Goal: Transaction & Acquisition: Purchase product/service

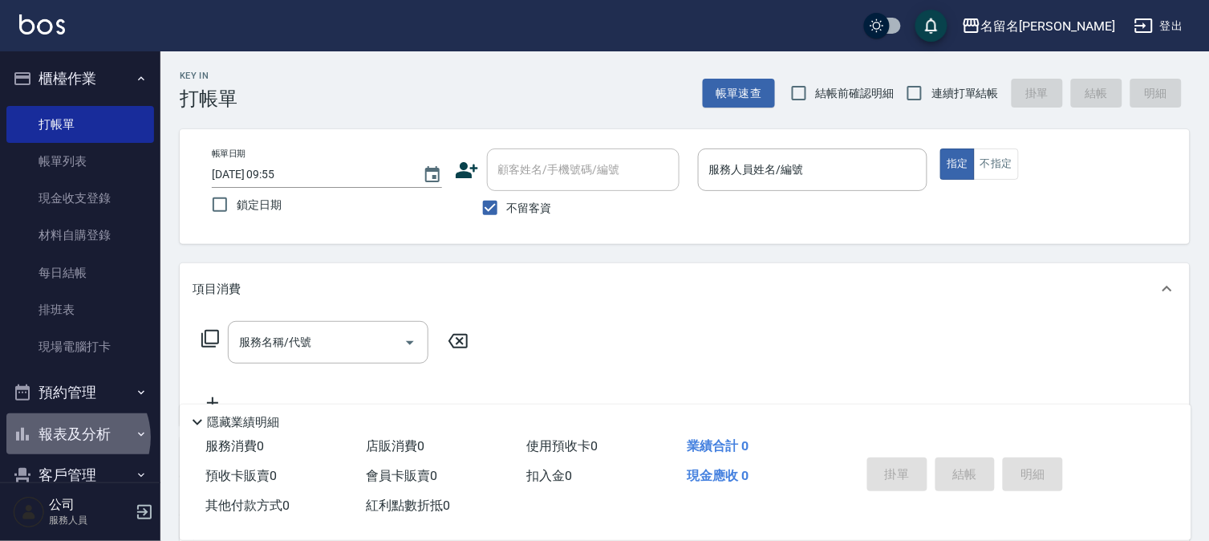
click at [75, 437] on button "報表及分析" at bounding box center [80, 434] width 148 height 42
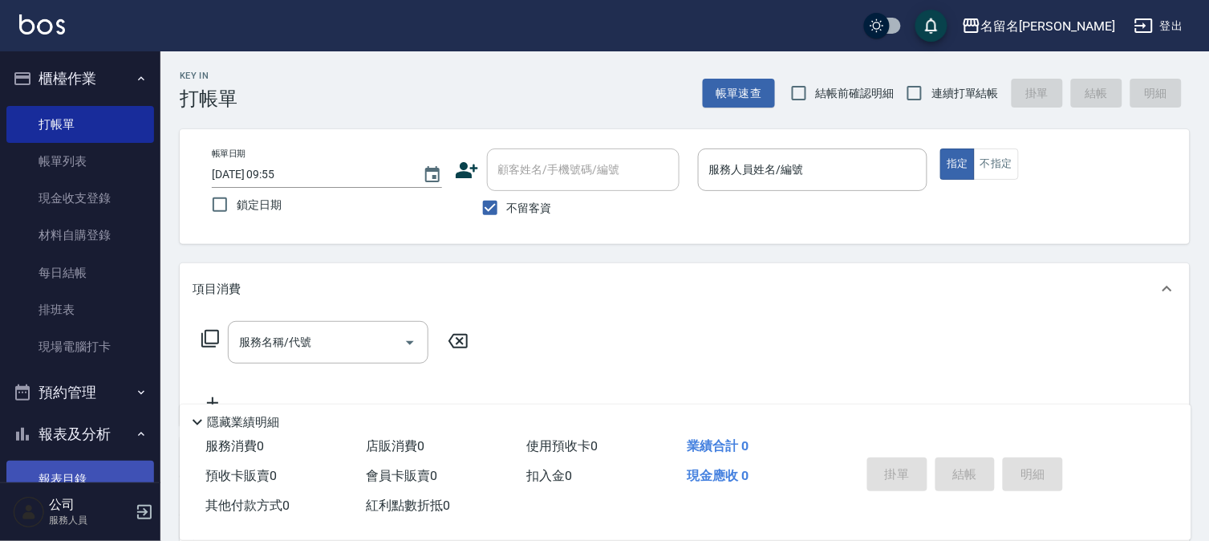
click at [75, 428] on button "報表及分析" at bounding box center [80, 434] width 148 height 42
click at [72, 468] on link "報表目錄" at bounding box center [80, 479] width 148 height 37
click at [78, 475] on link "報表目錄" at bounding box center [80, 479] width 148 height 37
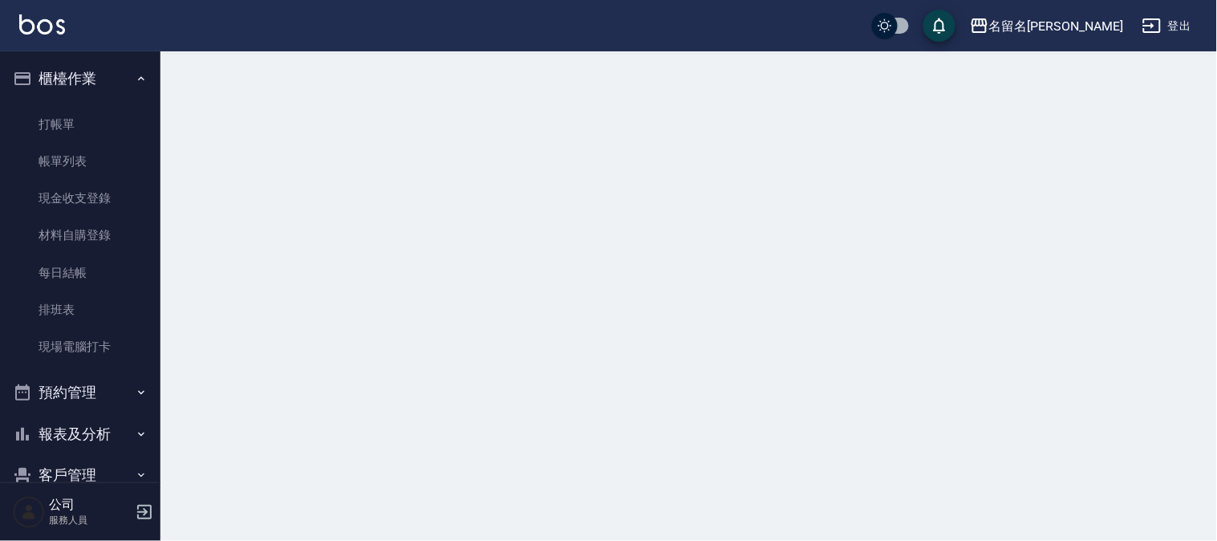
click at [861, 341] on div at bounding box center [608, 270] width 1217 height 541
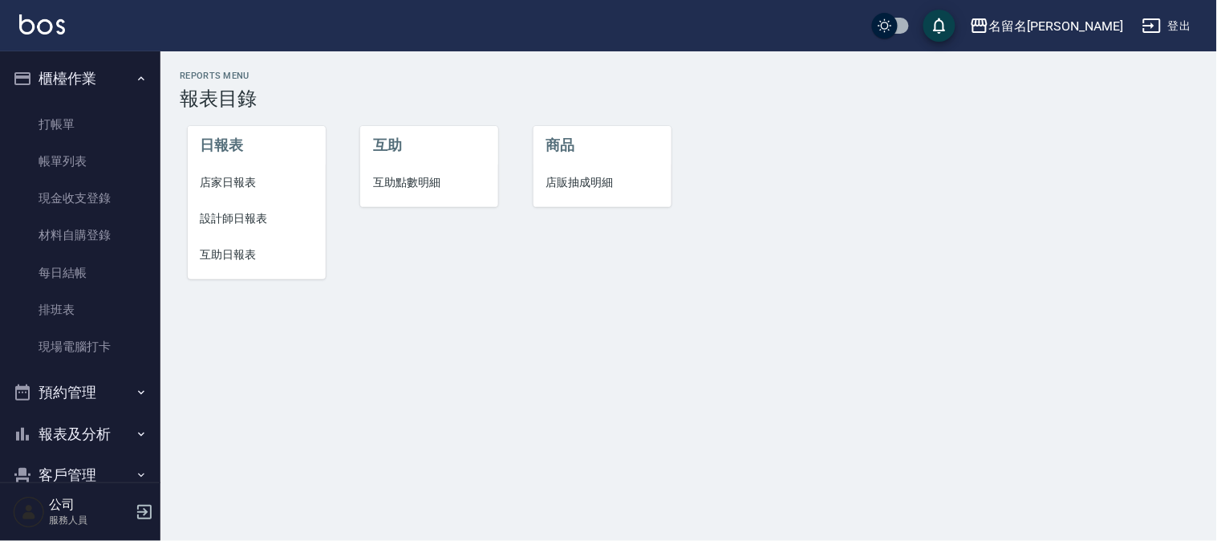
click at [236, 183] on span "店家日報表" at bounding box center [257, 182] width 112 height 17
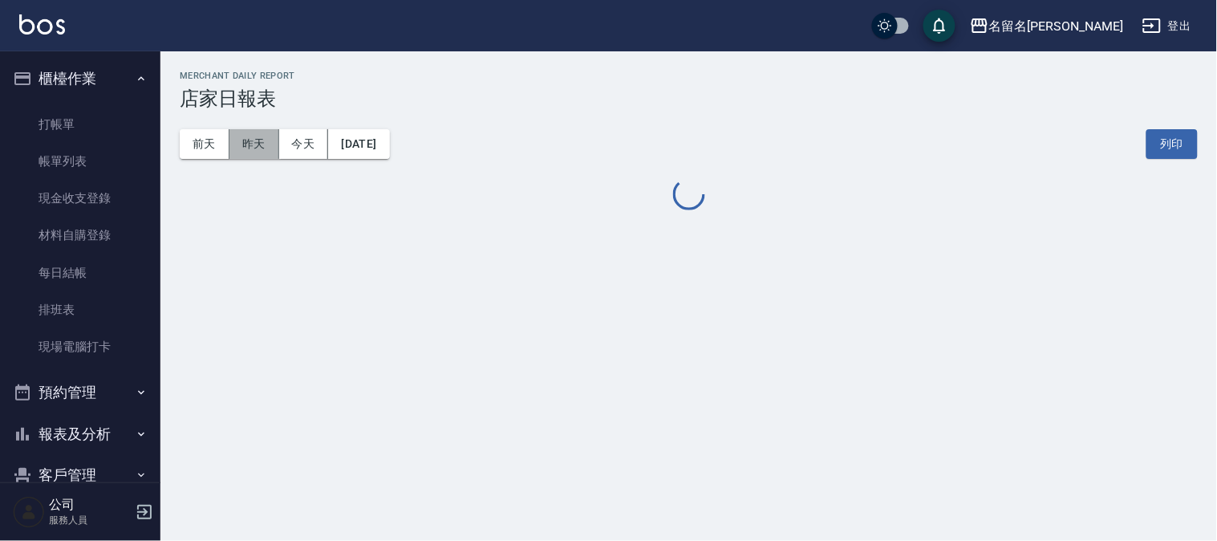
click at [247, 144] on button "昨天" at bounding box center [254, 144] width 50 height 30
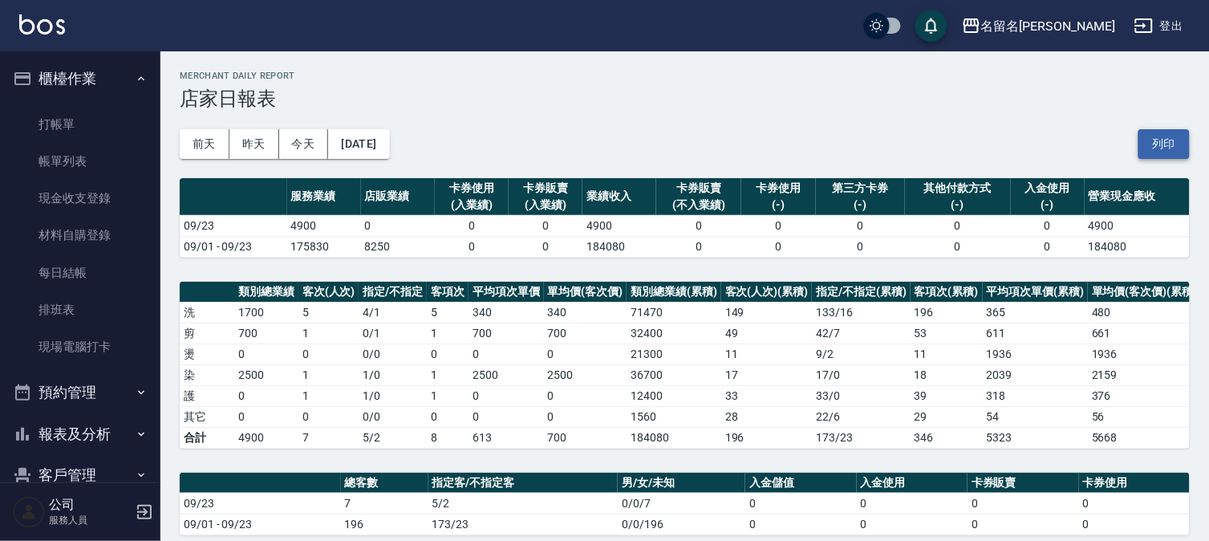
click at [1164, 137] on button "列印" at bounding box center [1164, 144] width 51 height 30
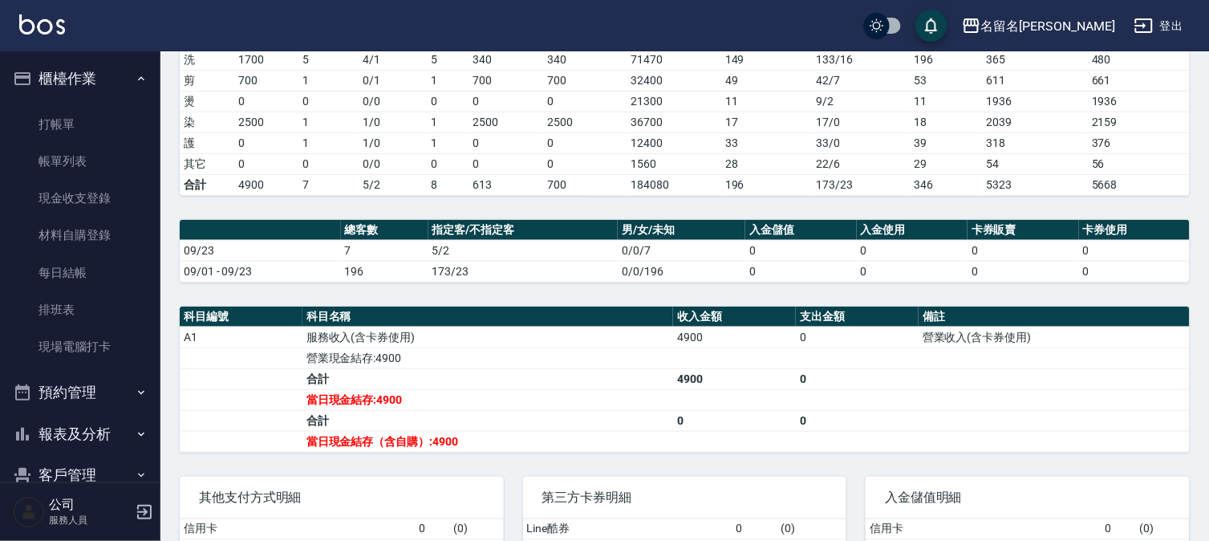
scroll to position [267, 0]
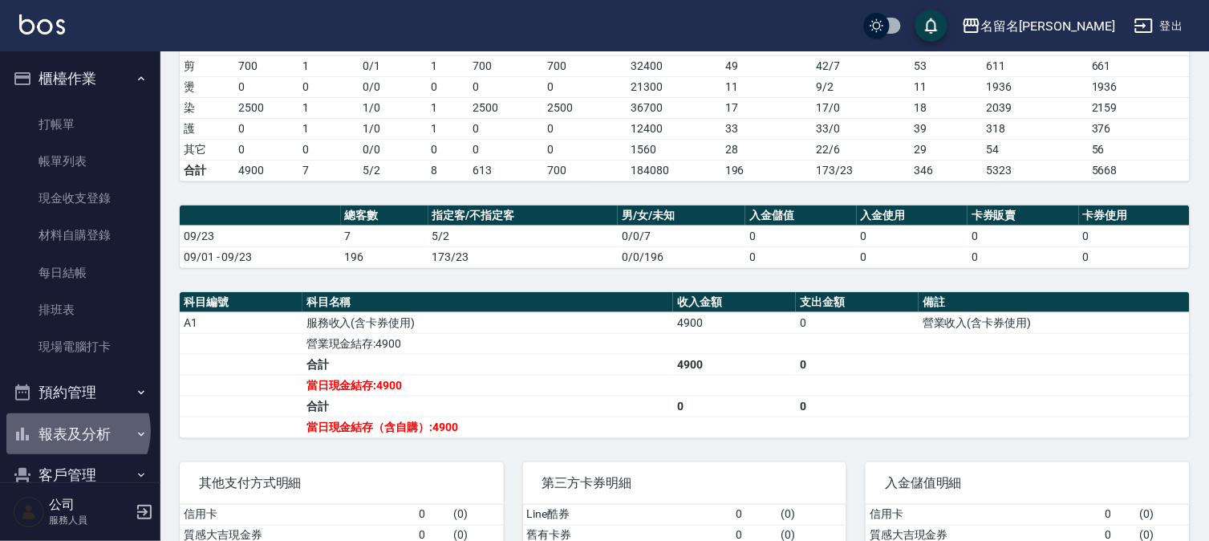
click at [75, 431] on button "報表及分析" at bounding box center [80, 434] width 148 height 42
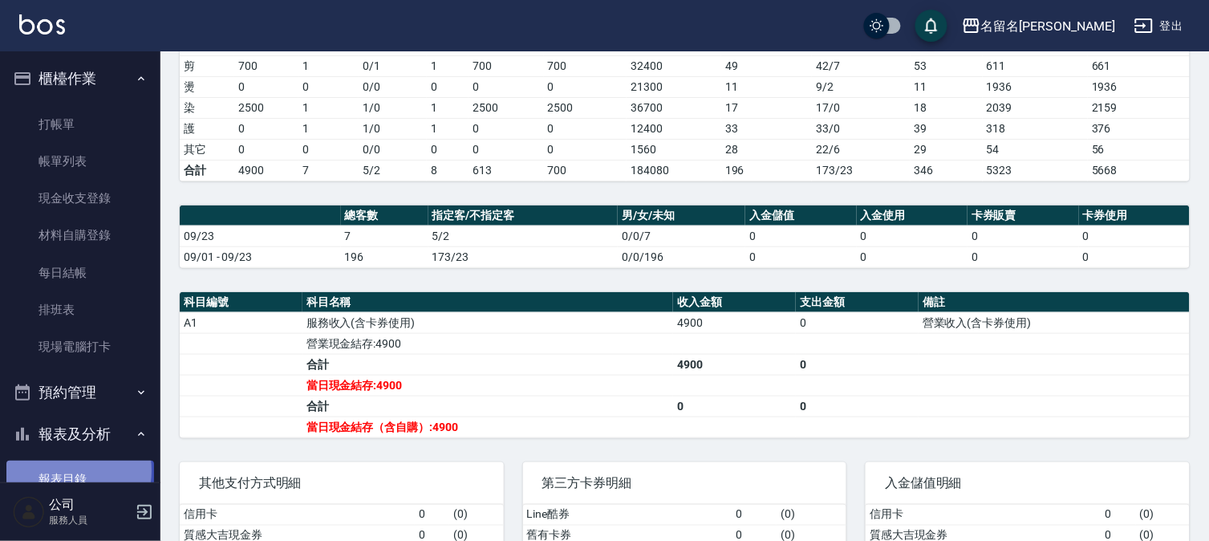
click at [71, 470] on link "報表目錄" at bounding box center [80, 479] width 148 height 37
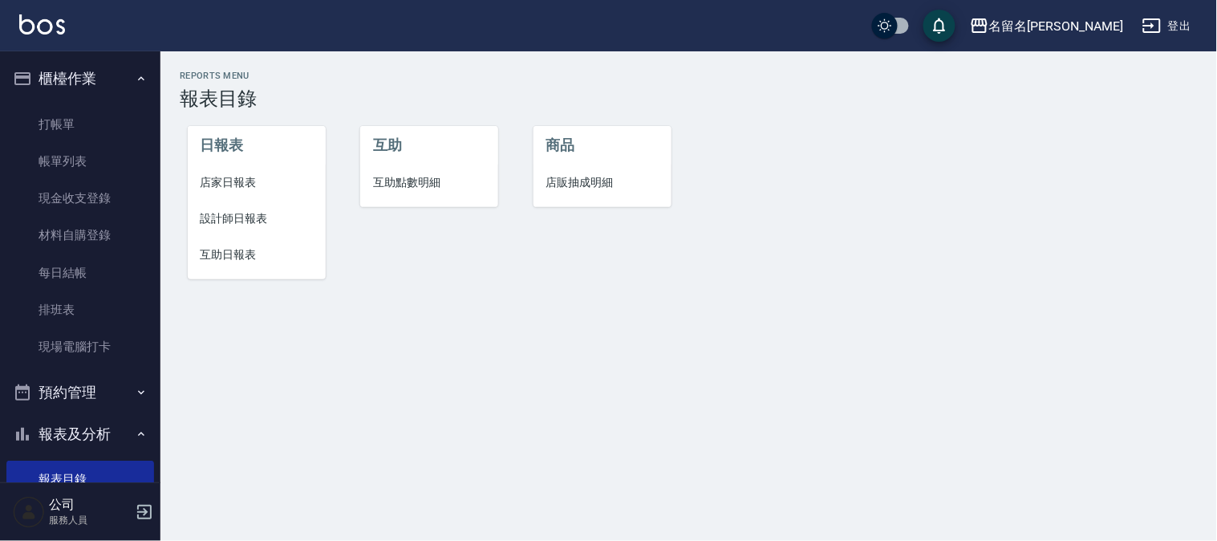
click at [249, 217] on span "設計師日報表" at bounding box center [257, 218] width 112 height 17
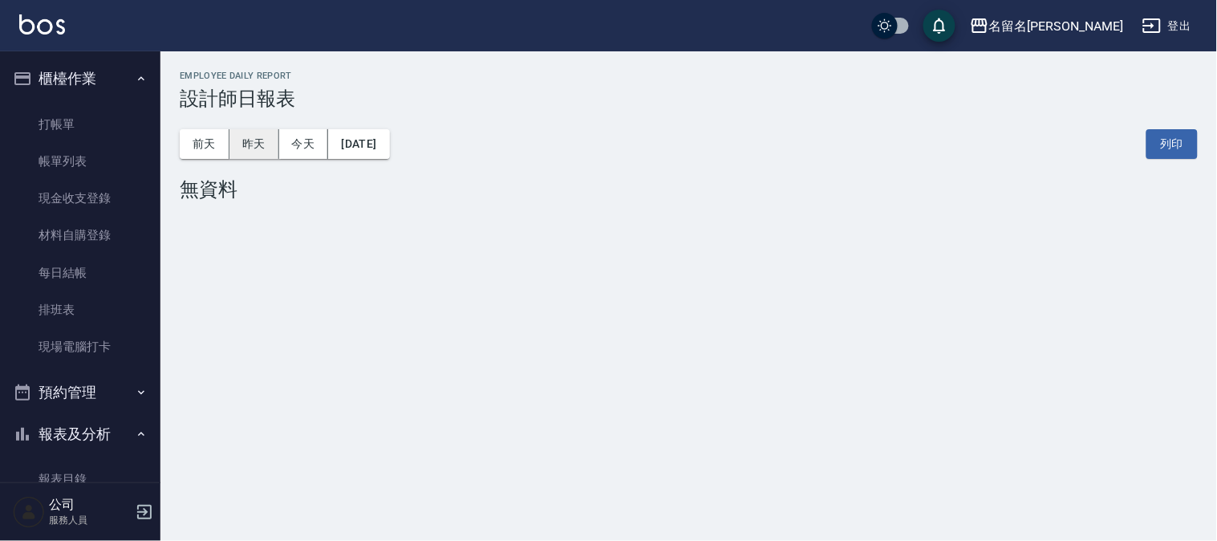
click at [246, 149] on button "昨天" at bounding box center [254, 144] width 50 height 30
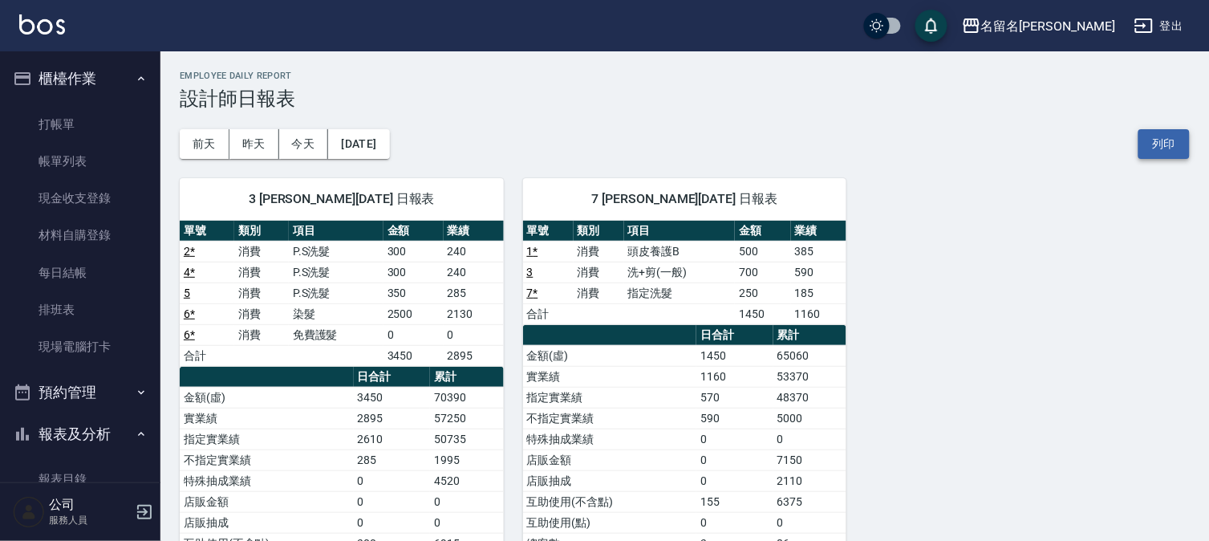
click at [1177, 138] on button "列印" at bounding box center [1164, 144] width 51 height 30
click at [107, 469] on link "報表目錄" at bounding box center [80, 479] width 148 height 37
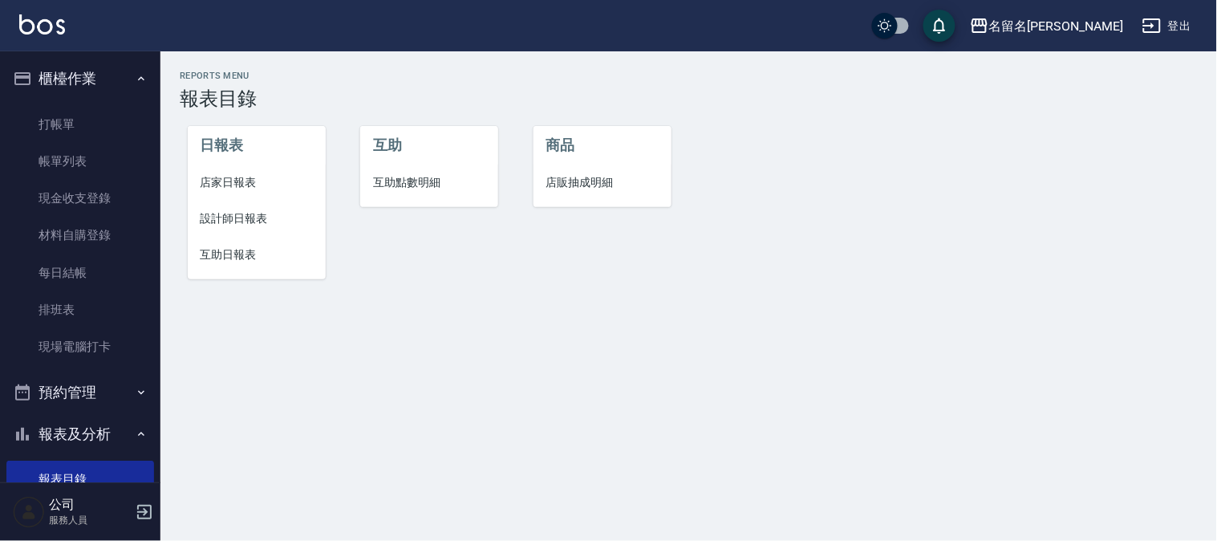
click at [255, 258] on span "互助日報表" at bounding box center [257, 254] width 112 height 17
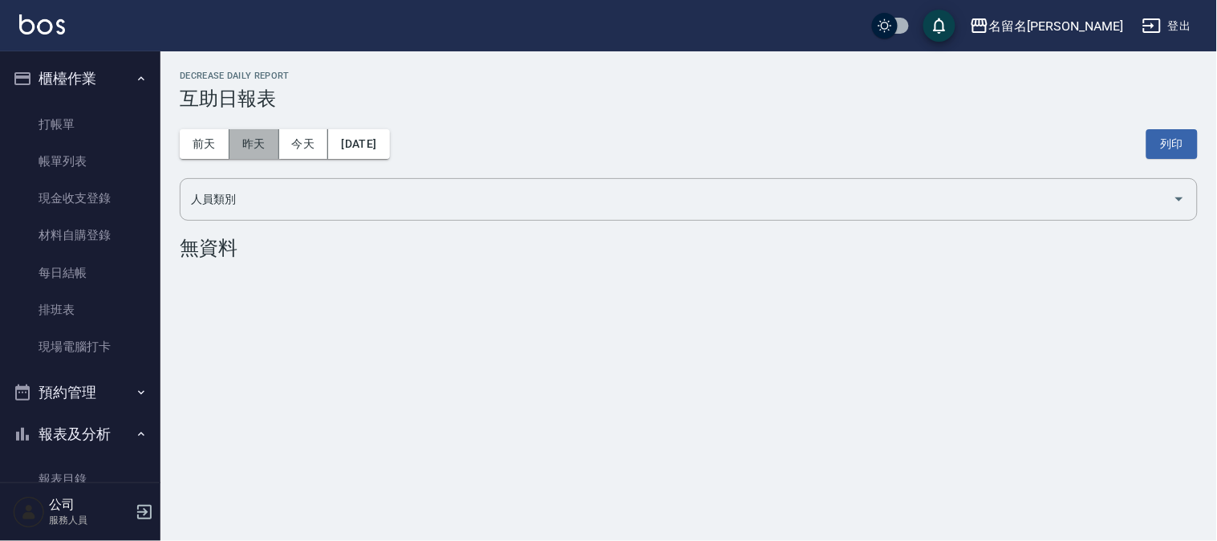
click at [269, 147] on button "昨天" at bounding box center [254, 144] width 50 height 30
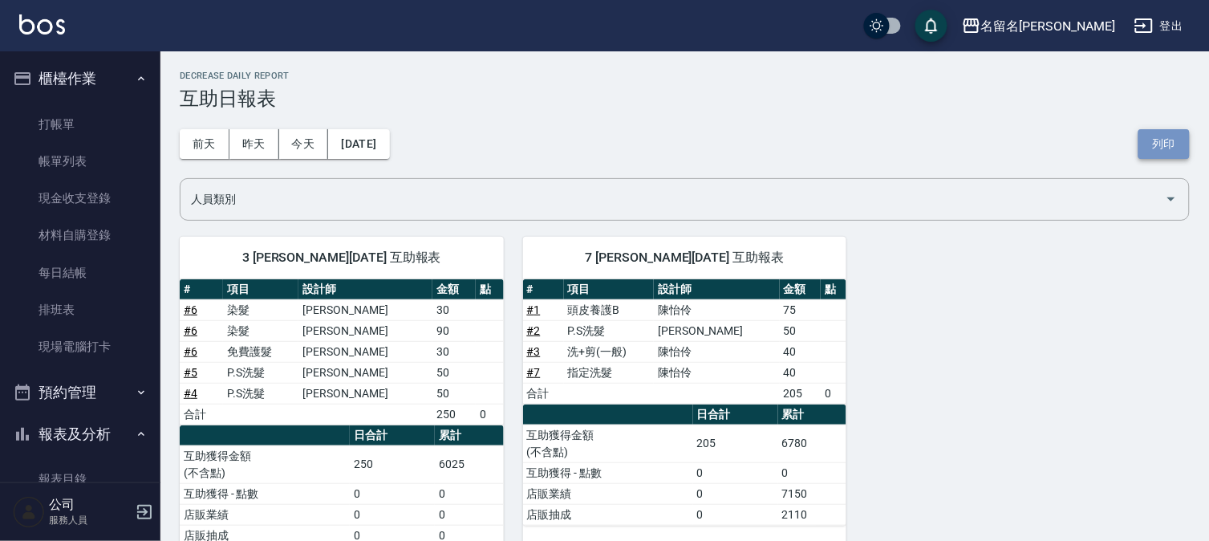
click at [1173, 141] on button "列印" at bounding box center [1164, 144] width 51 height 30
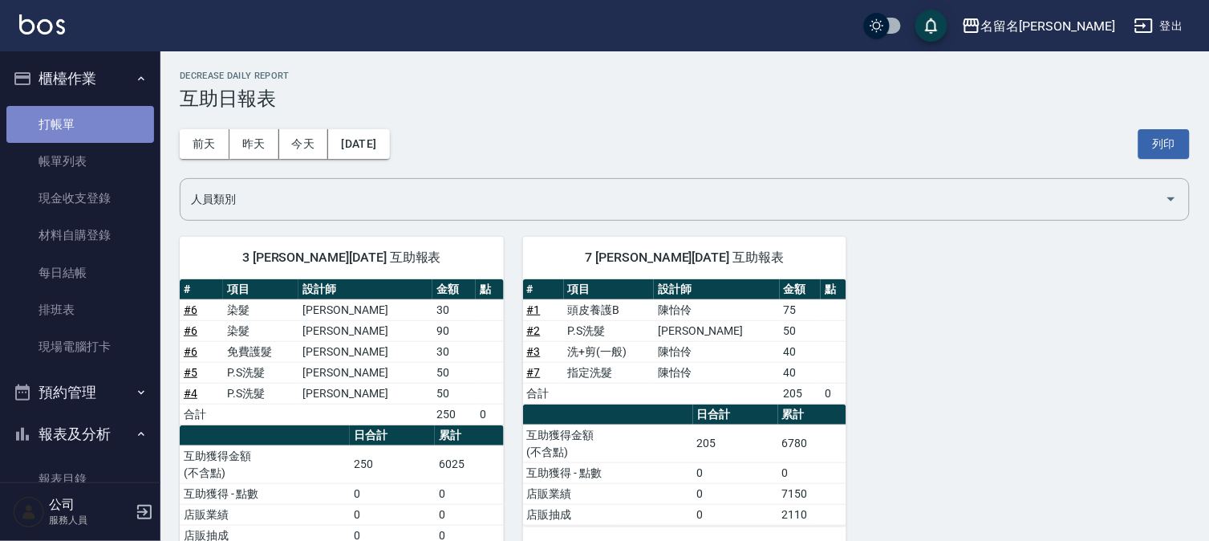
click at [81, 127] on link "打帳單" at bounding box center [80, 124] width 148 height 37
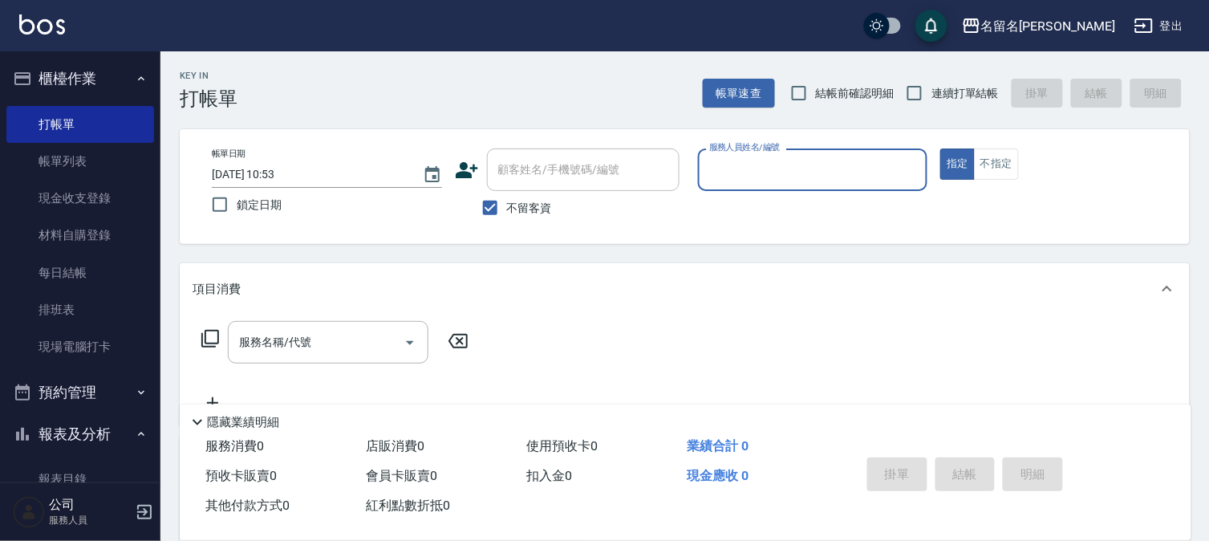
click at [765, 169] on div "服務人員姓名/編號 服務人員姓名/編號" at bounding box center [813, 169] width 230 height 43
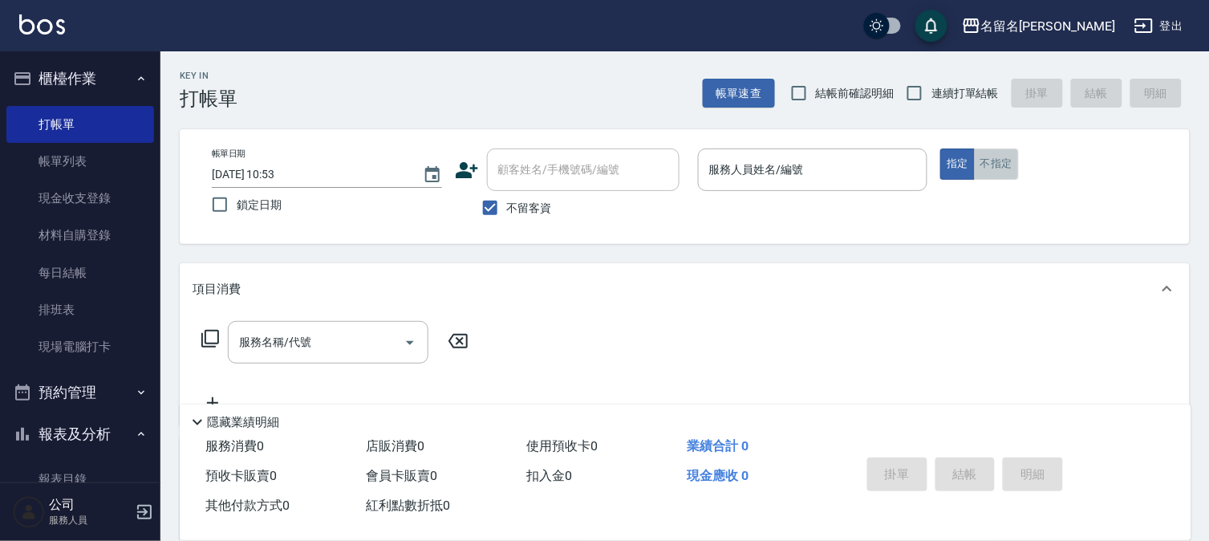
click at [992, 162] on button "不指定" at bounding box center [996, 163] width 45 height 31
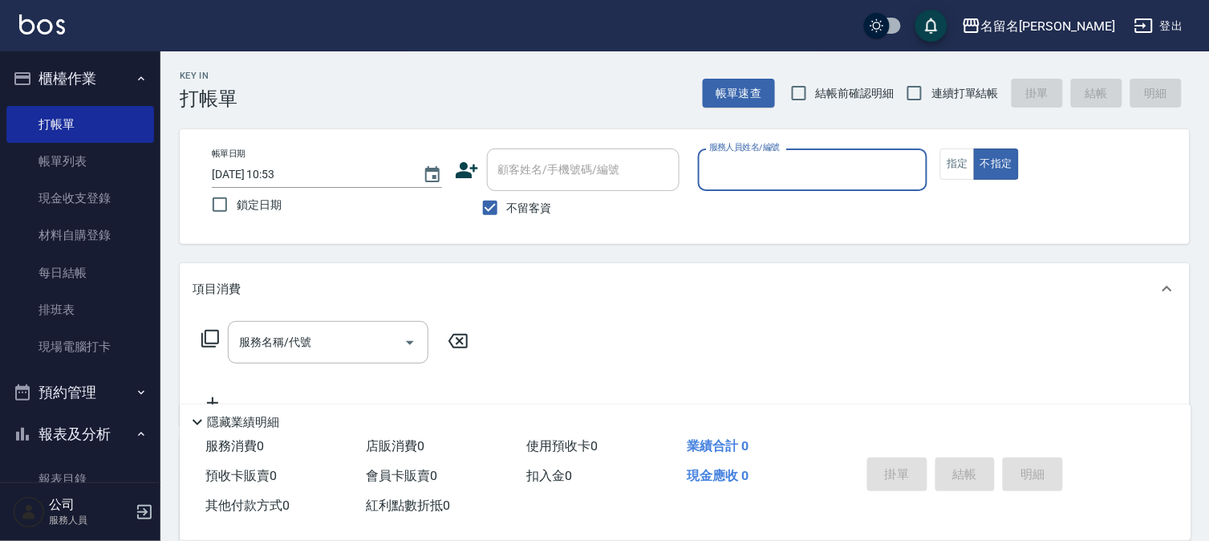
click at [879, 177] on input "服務人員姓名/編號" at bounding box center [813, 170] width 216 height 28
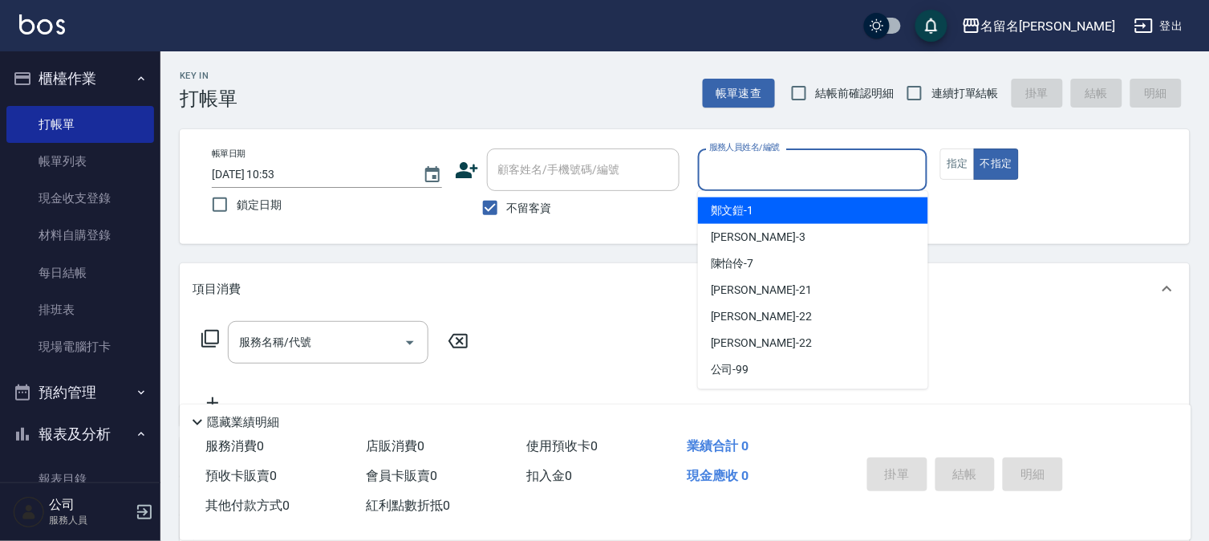
type input "7"
type button "false"
type input "陳怡伶-7"
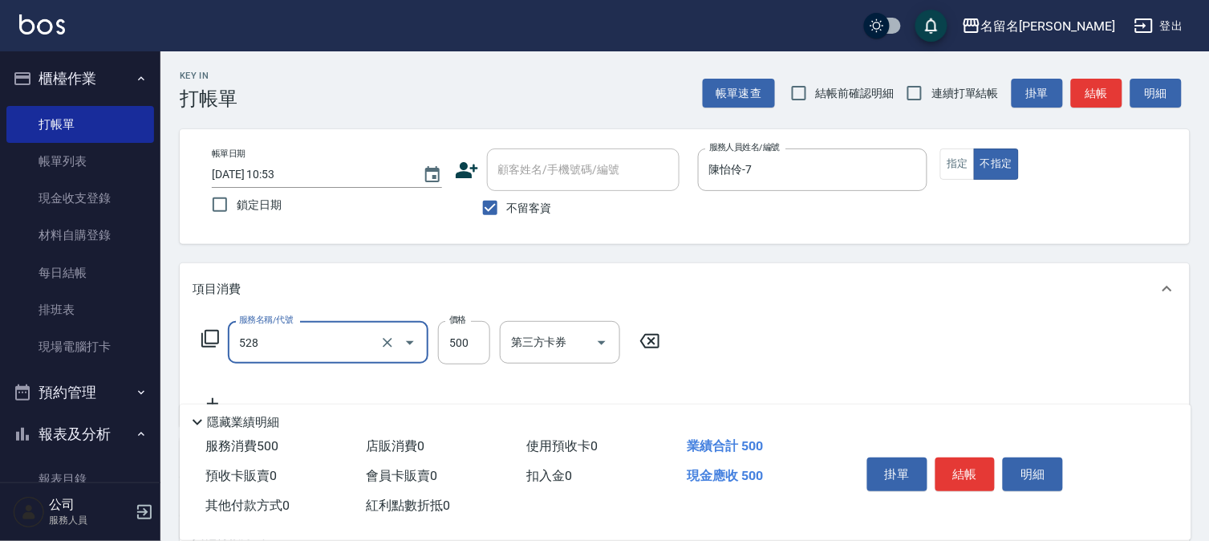
type input "頭皮養護B(528)"
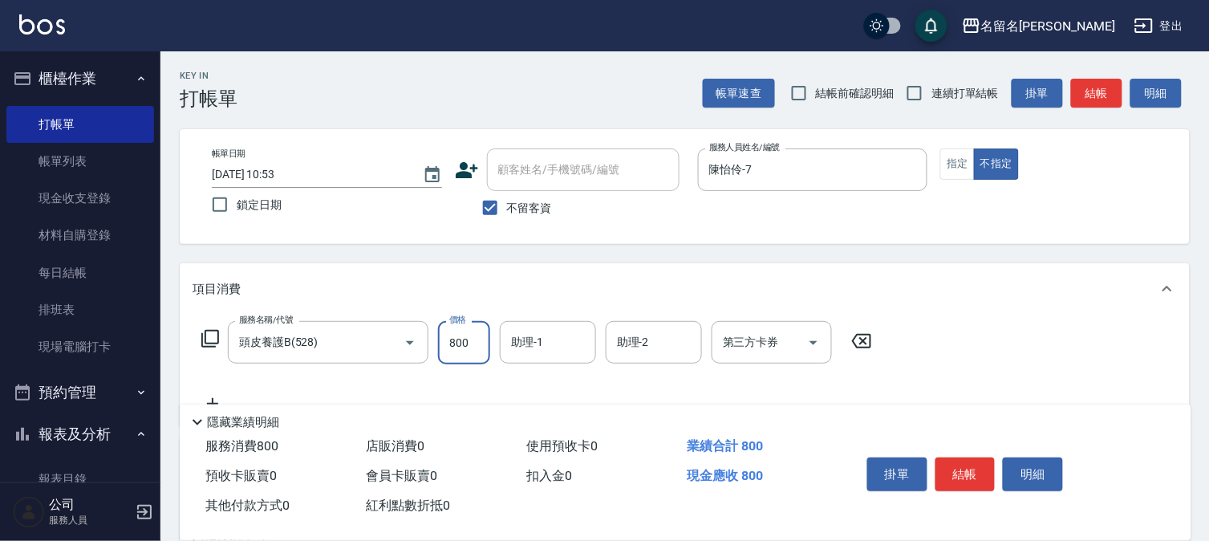
type input "800"
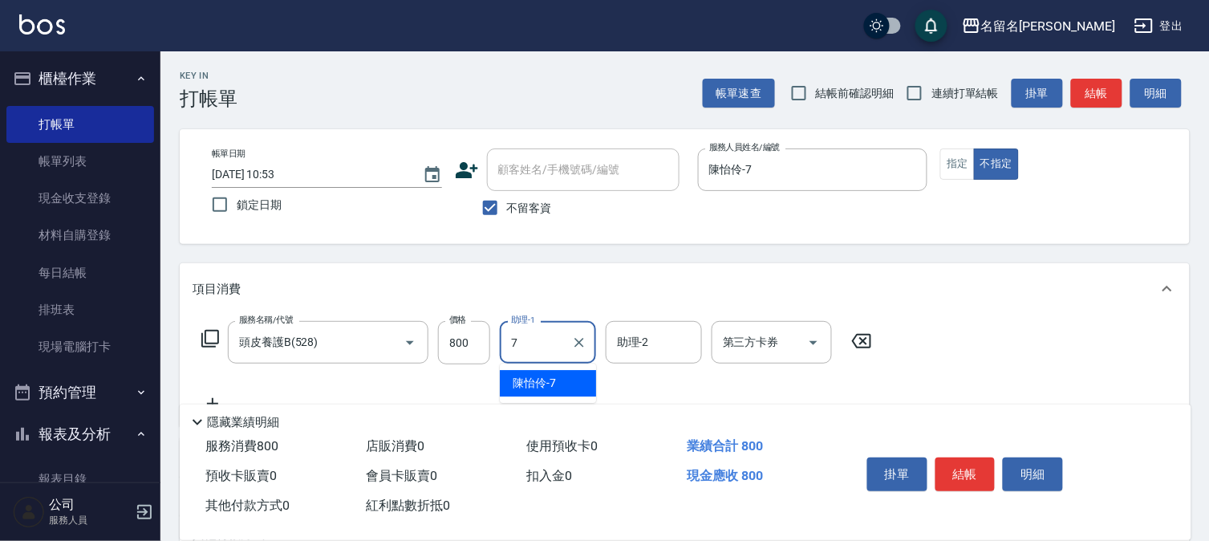
type input "陳怡伶-7"
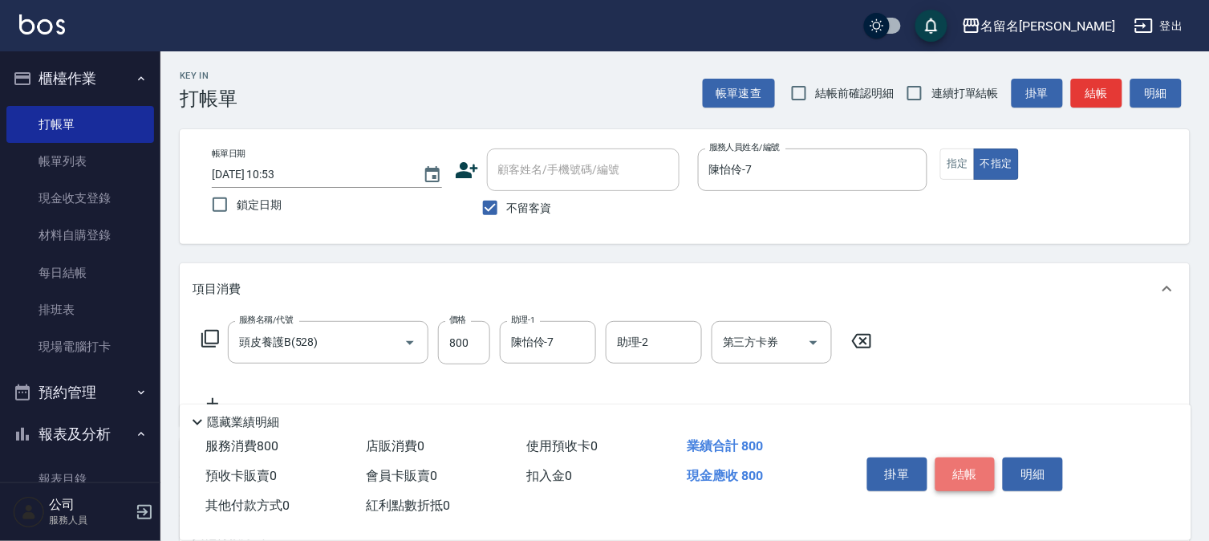
click at [981, 465] on button "結帳" at bounding box center [966, 474] width 60 height 34
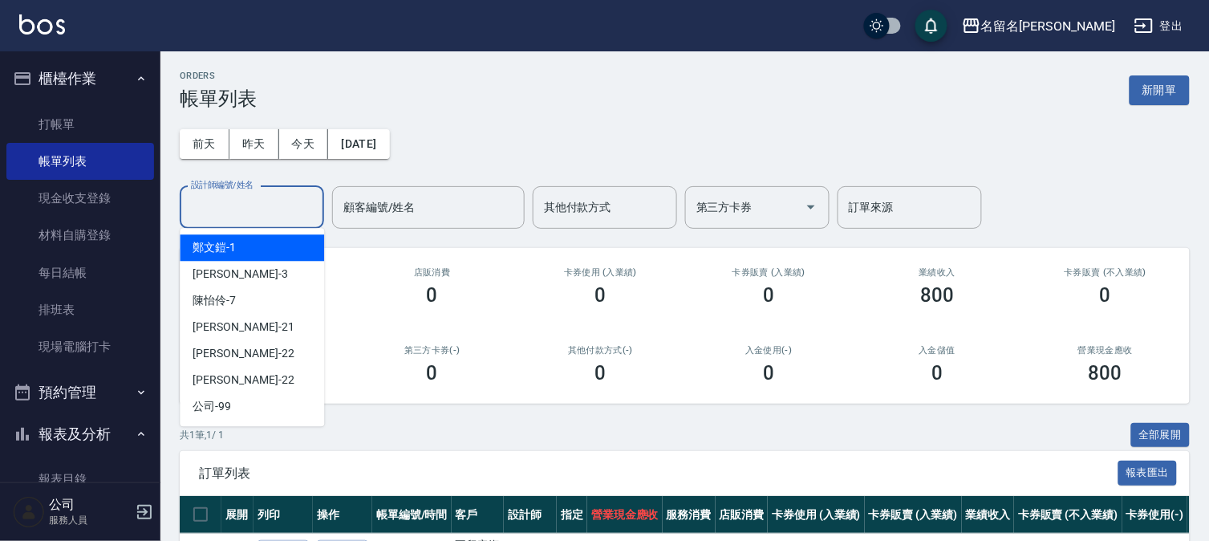
click at [262, 217] on input "設計師編號/姓名" at bounding box center [252, 207] width 130 height 28
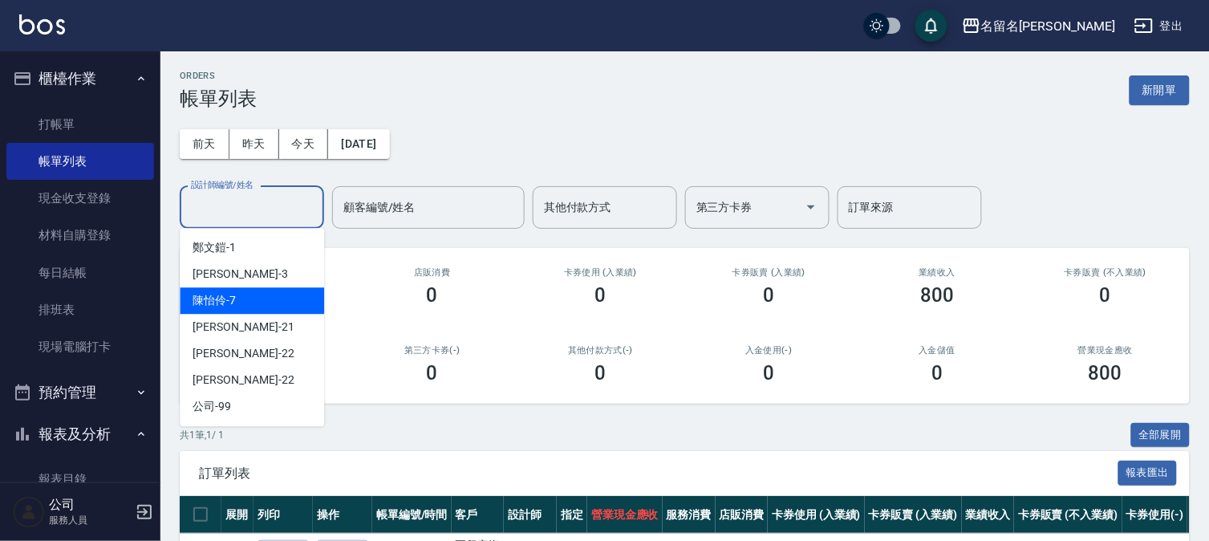
click at [273, 290] on div "陳怡伶 -7" at bounding box center [252, 300] width 144 height 26
type input "陳怡伶-7"
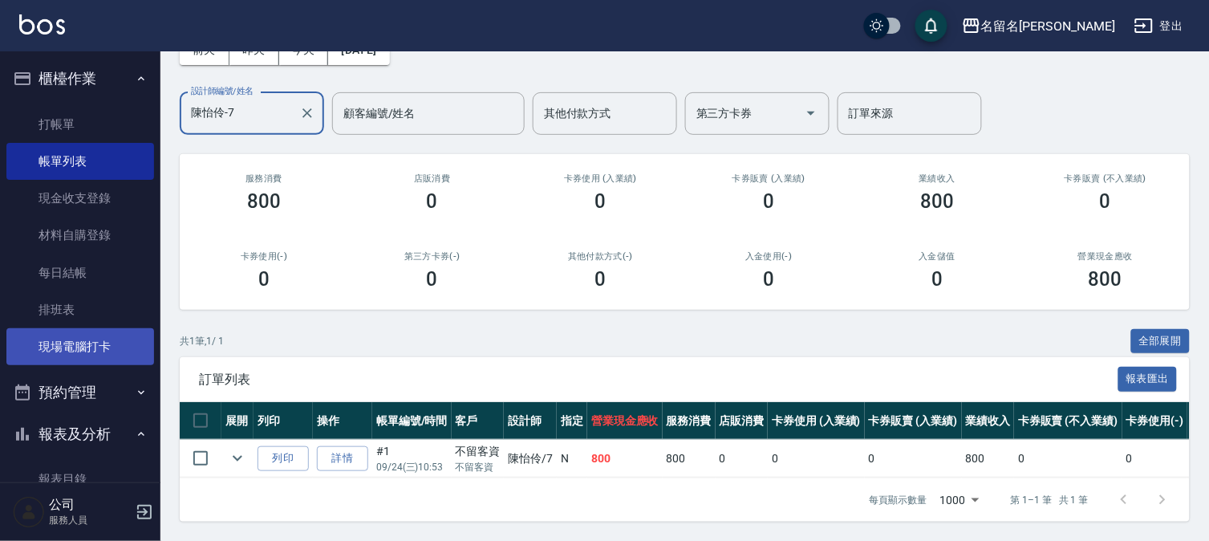
scroll to position [308, 0]
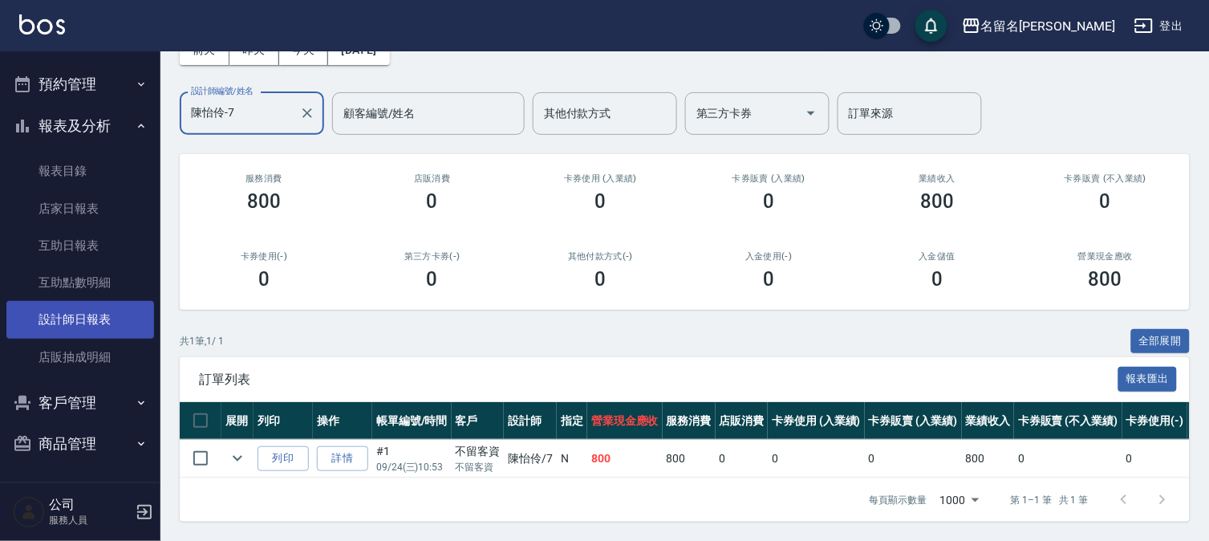
click at [72, 319] on link "設計師日報表" at bounding box center [80, 319] width 148 height 37
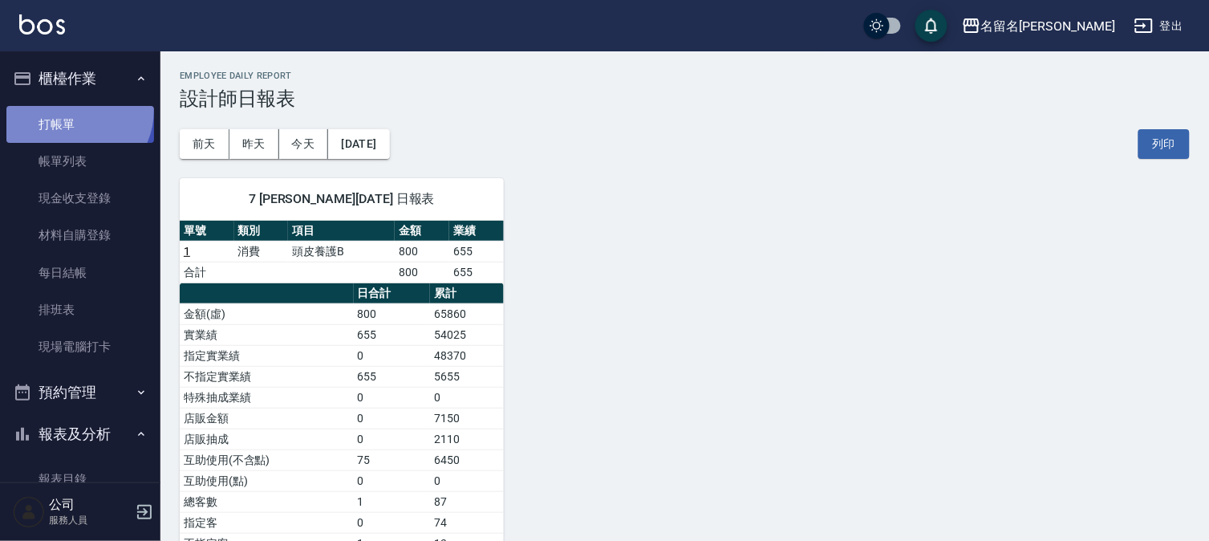
click at [72, 110] on link "打帳單" at bounding box center [80, 124] width 148 height 37
